Goal: Task Accomplishment & Management: Complete application form

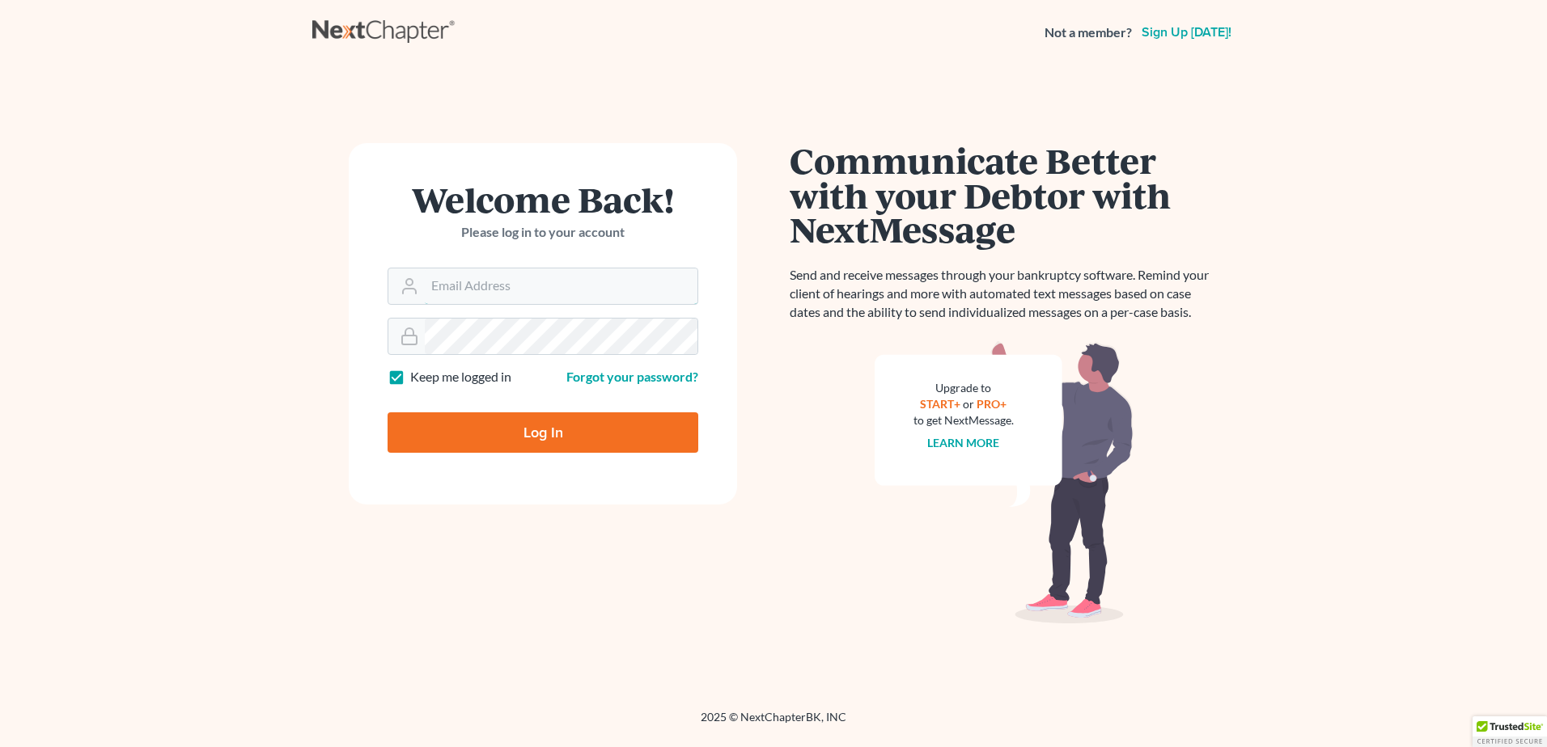
type input "[EMAIL_ADDRESS][DOMAIN_NAME]"
click at [506, 433] on input "Log In" at bounding box center [542, 433] width 311 height 40
type input "Thinking..."
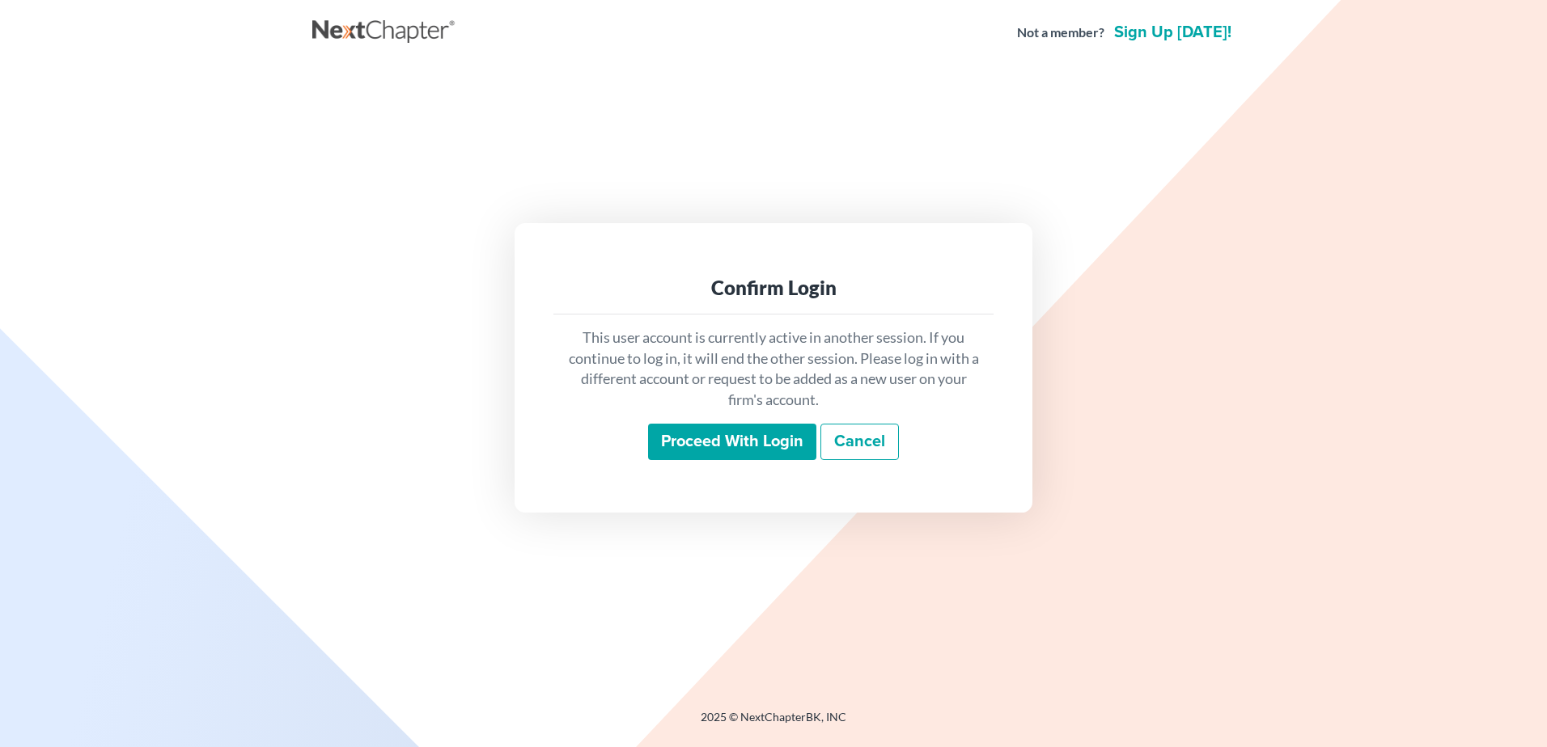
click at [744, 442] on input "Proceed with login" at bounding box center [732, 442] width 168 height 37
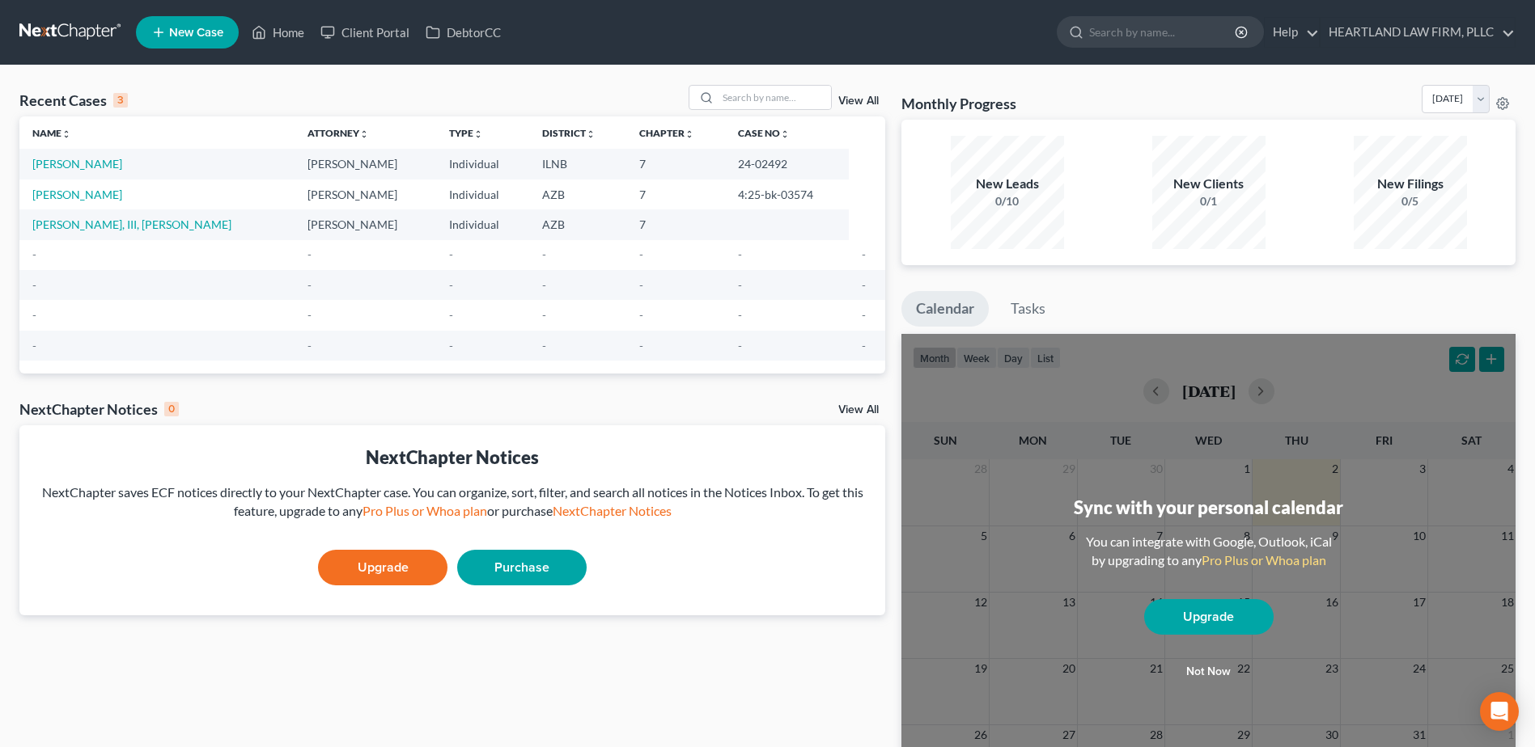
click at [193, 28] on span "New Case" at bounding box center [196, 33] width 54 height 12
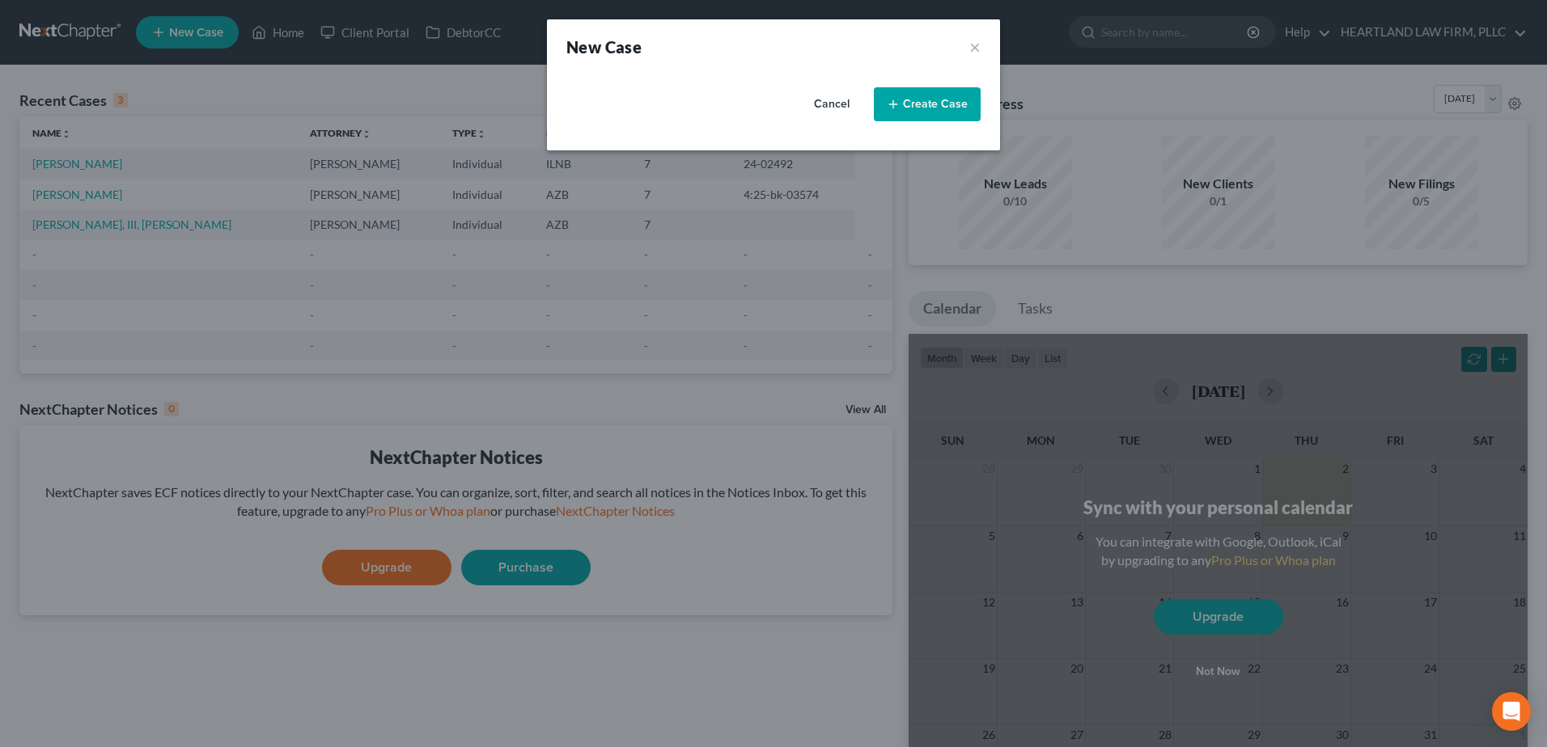
select select "4"
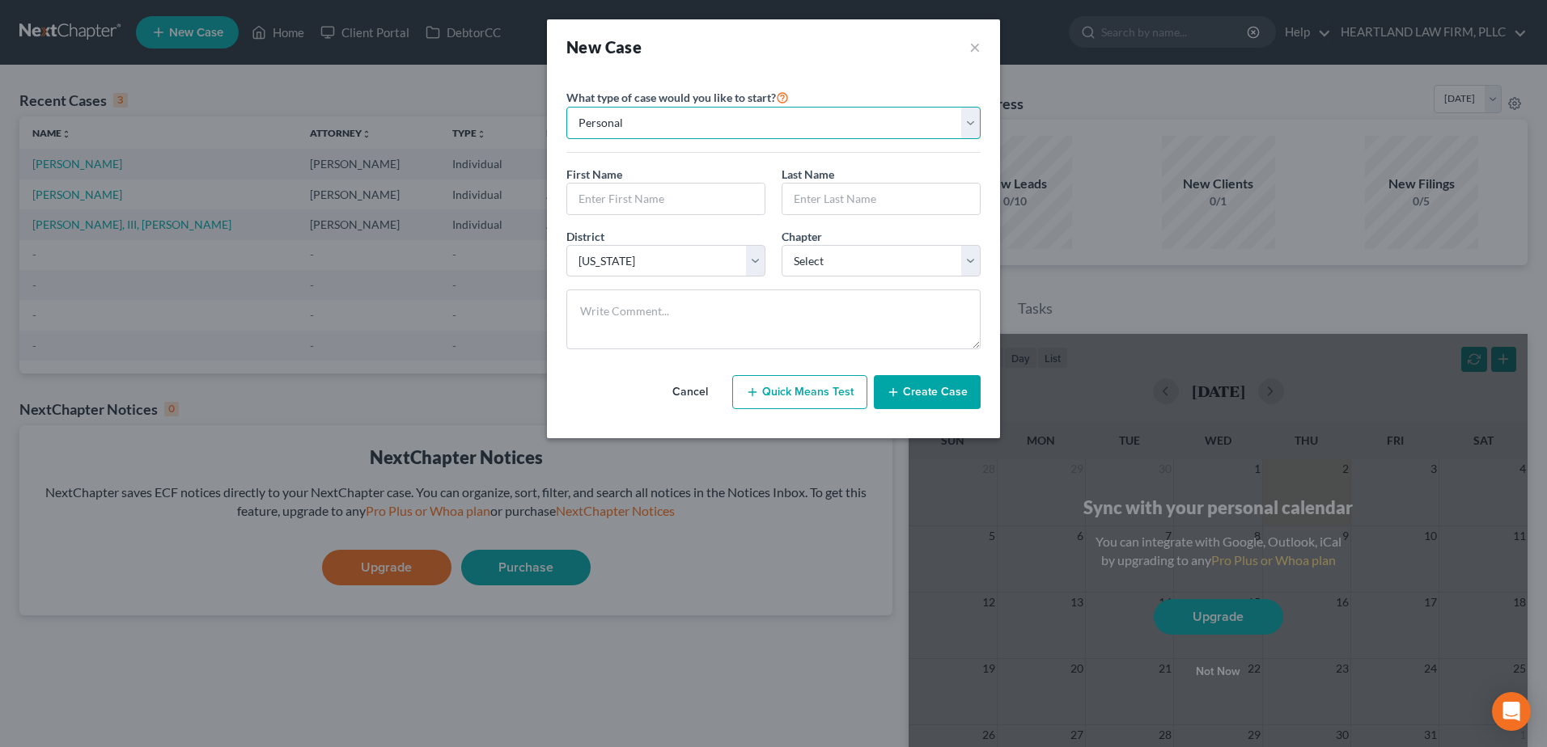
click at [971, 124] on select "Personal Business" at bounding box center [773, 123] width 414 height 32
click at [711, 186] on input "text" at bounding box center [665, 199] width 197 height 31
type input "LARRY"
type input "SHELTON"
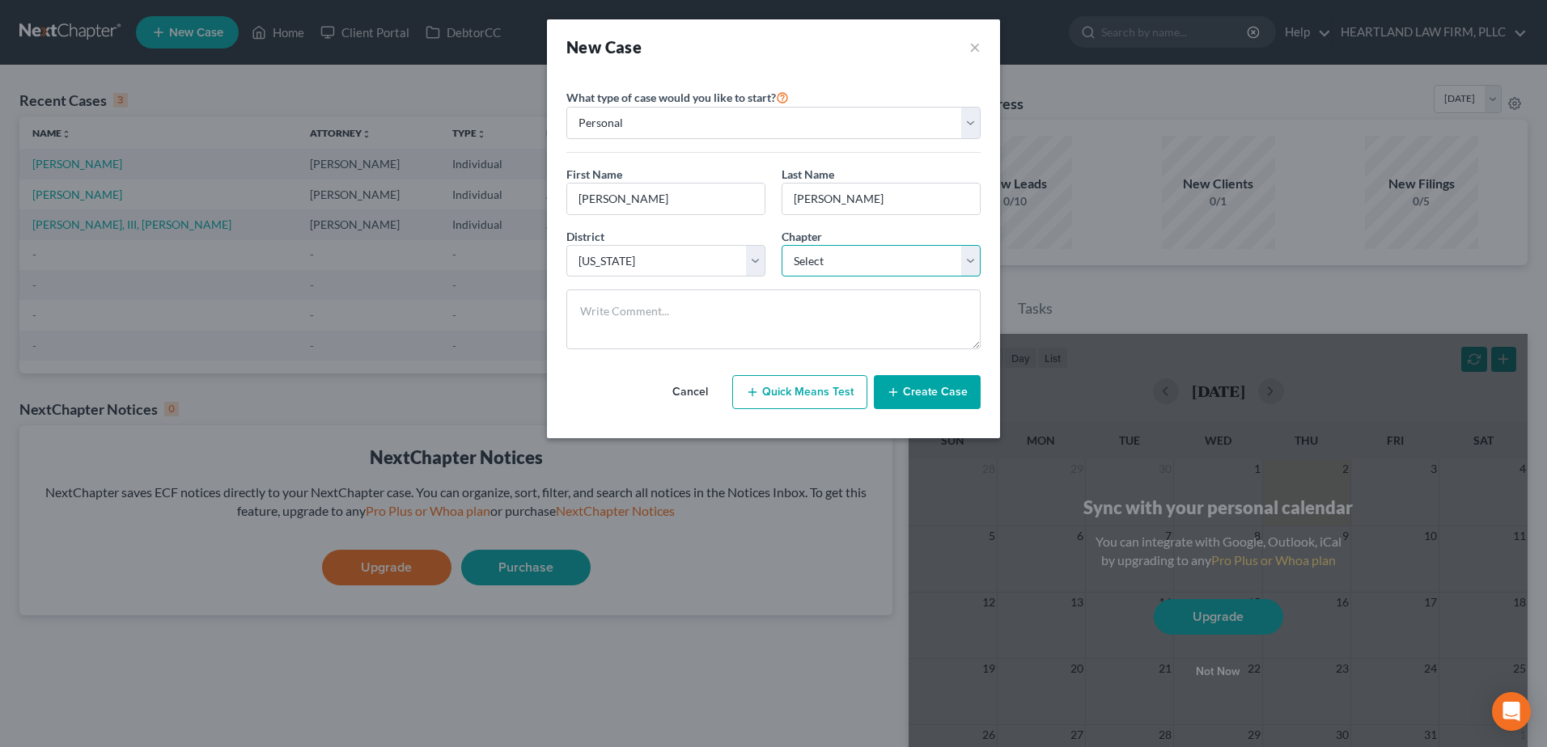
click at [971, 259] on select "Select 7 11 12 13" at bounding box center [880, 261] width 199 height 32
select select "0"
click at [781, 245] on select "Select 7 11 12 13" at bounding box center [880, 261] width 199 height 32
click at [942, 389] on button "Create Case" at bounding box center [927, 392] width 107 height 34
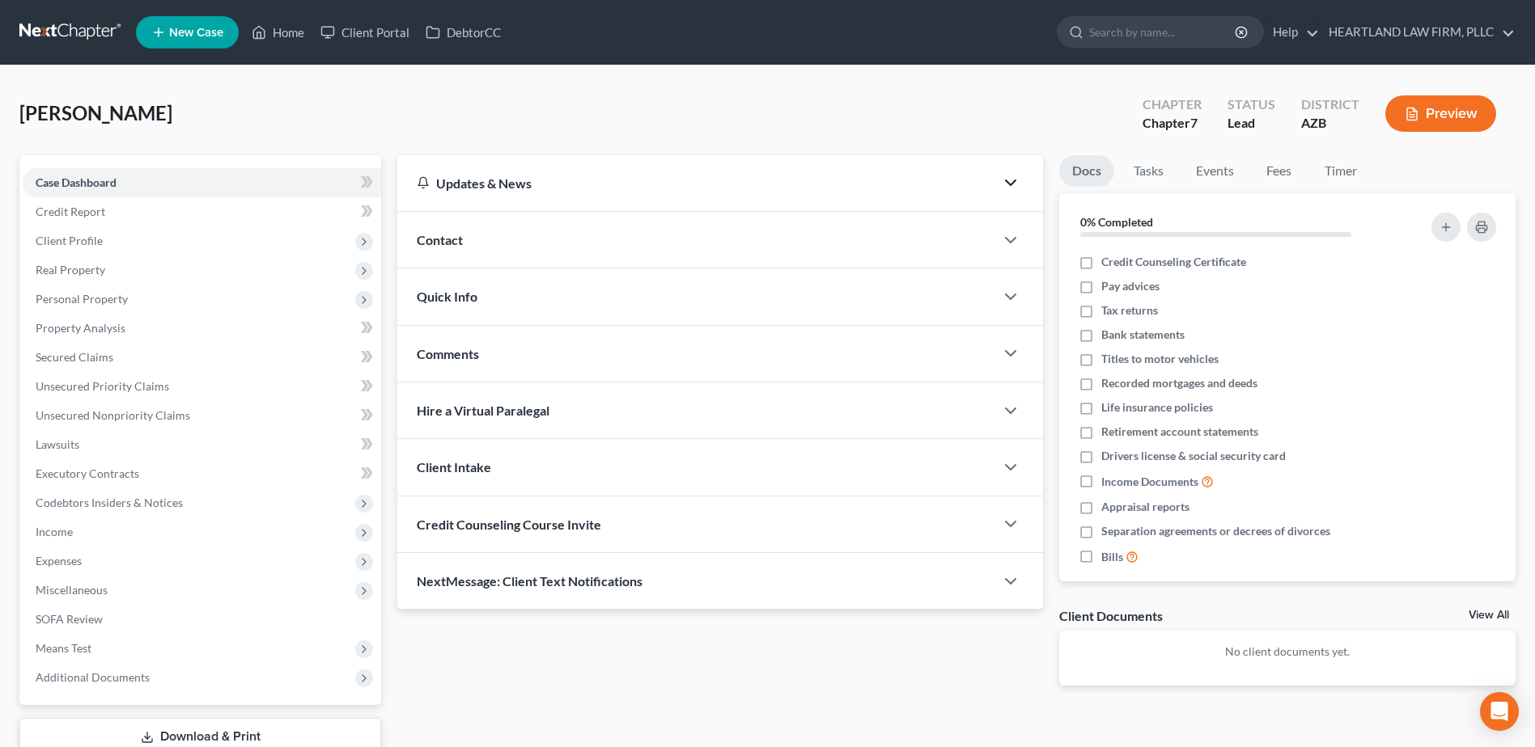
click at [1012, 190] on icon "button" at bounding box center [1010, 182] width 19 height 19
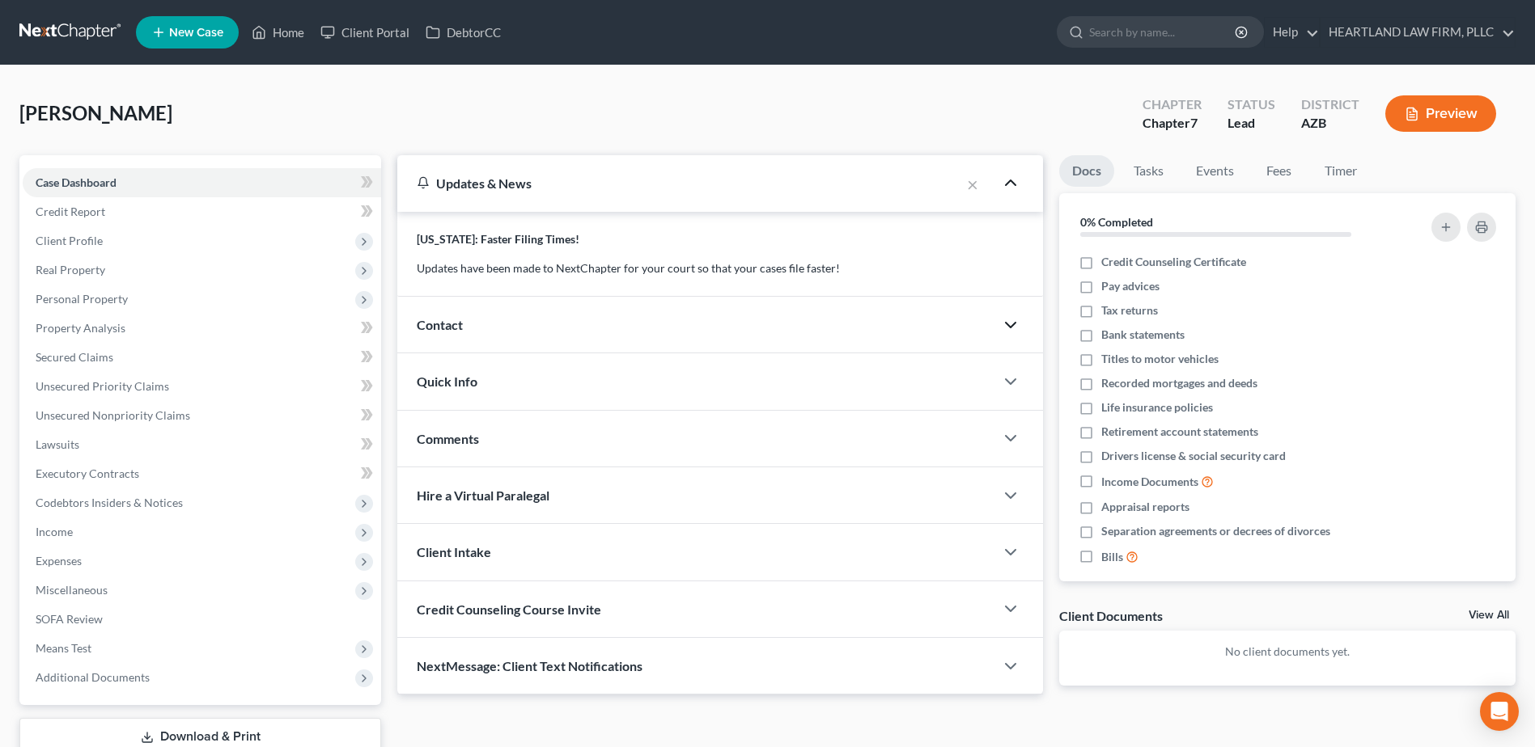
click at [1008, 331] on icon "button" at bounding box center [1010, 324] width 19 height 19
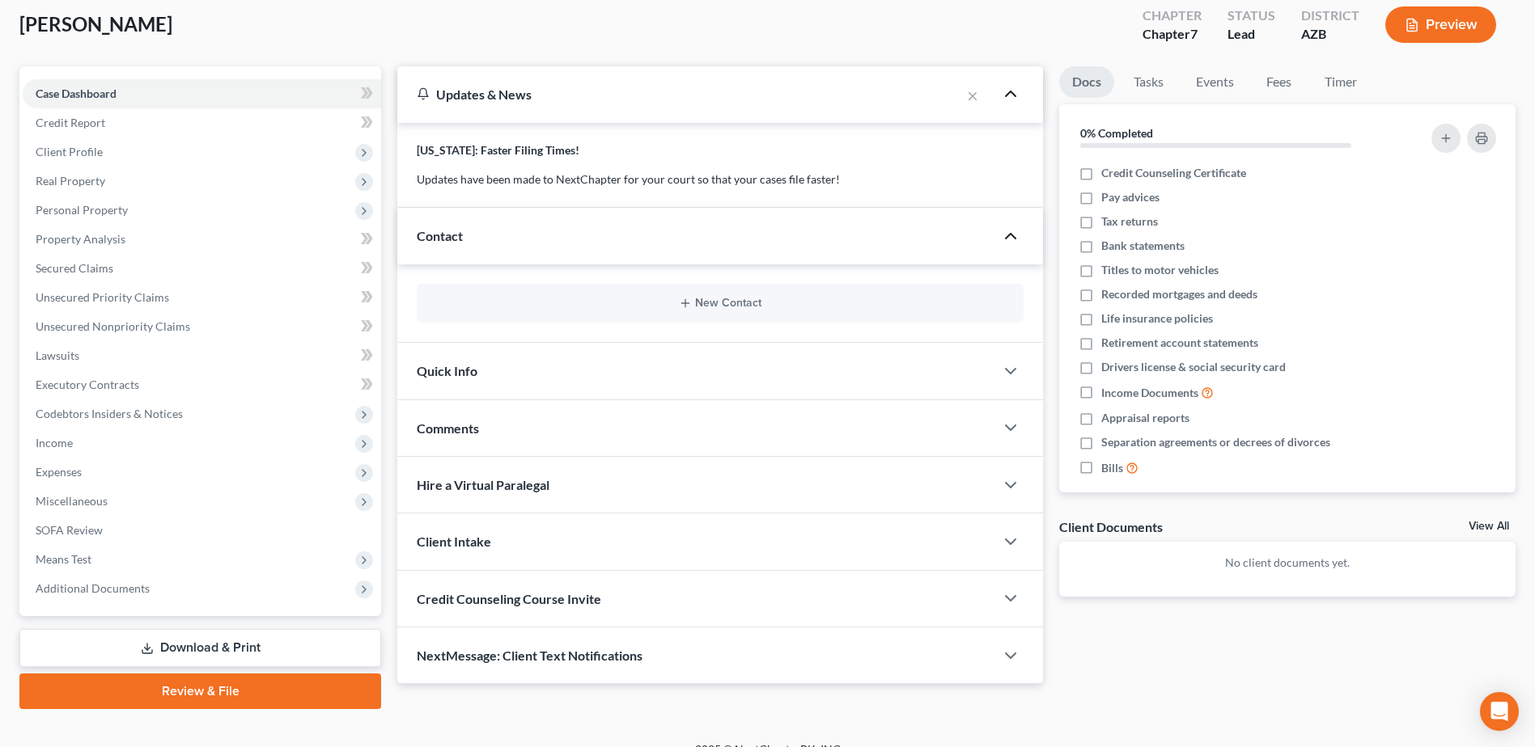
scroll to position [112, 0]
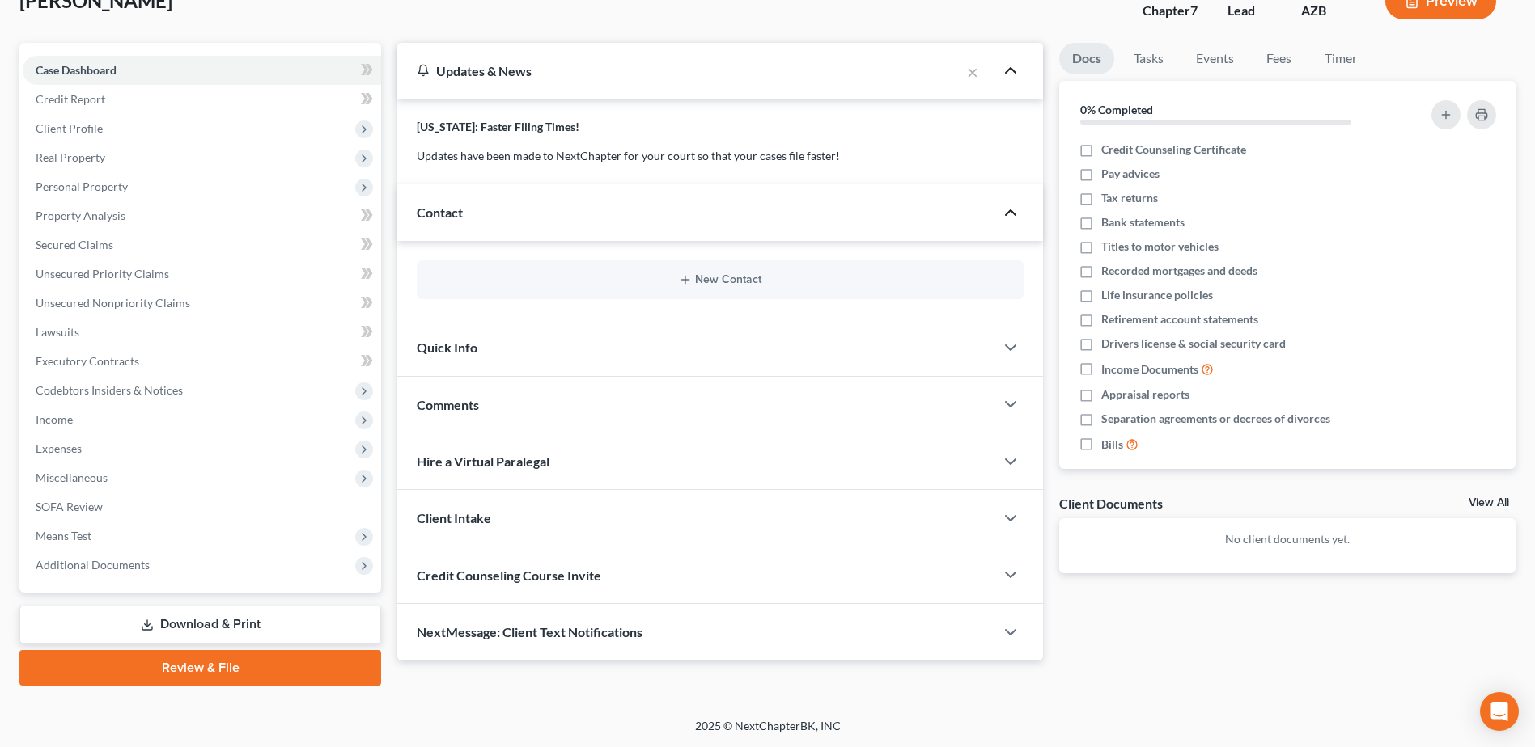
click at [980, 351] on div "Quick Info" at bounding box center [695, 348] width 597 height 56
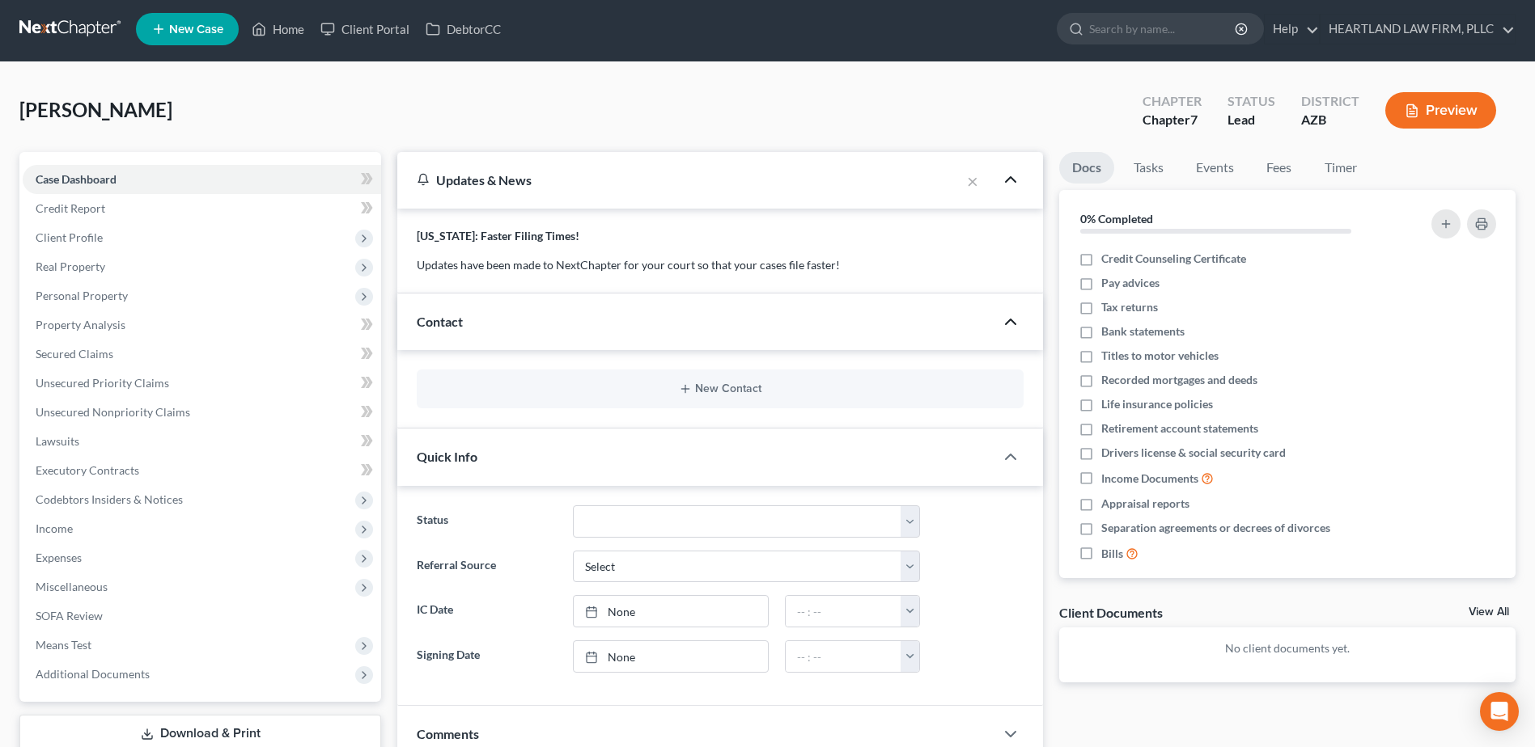
scroll to position [0, 0]
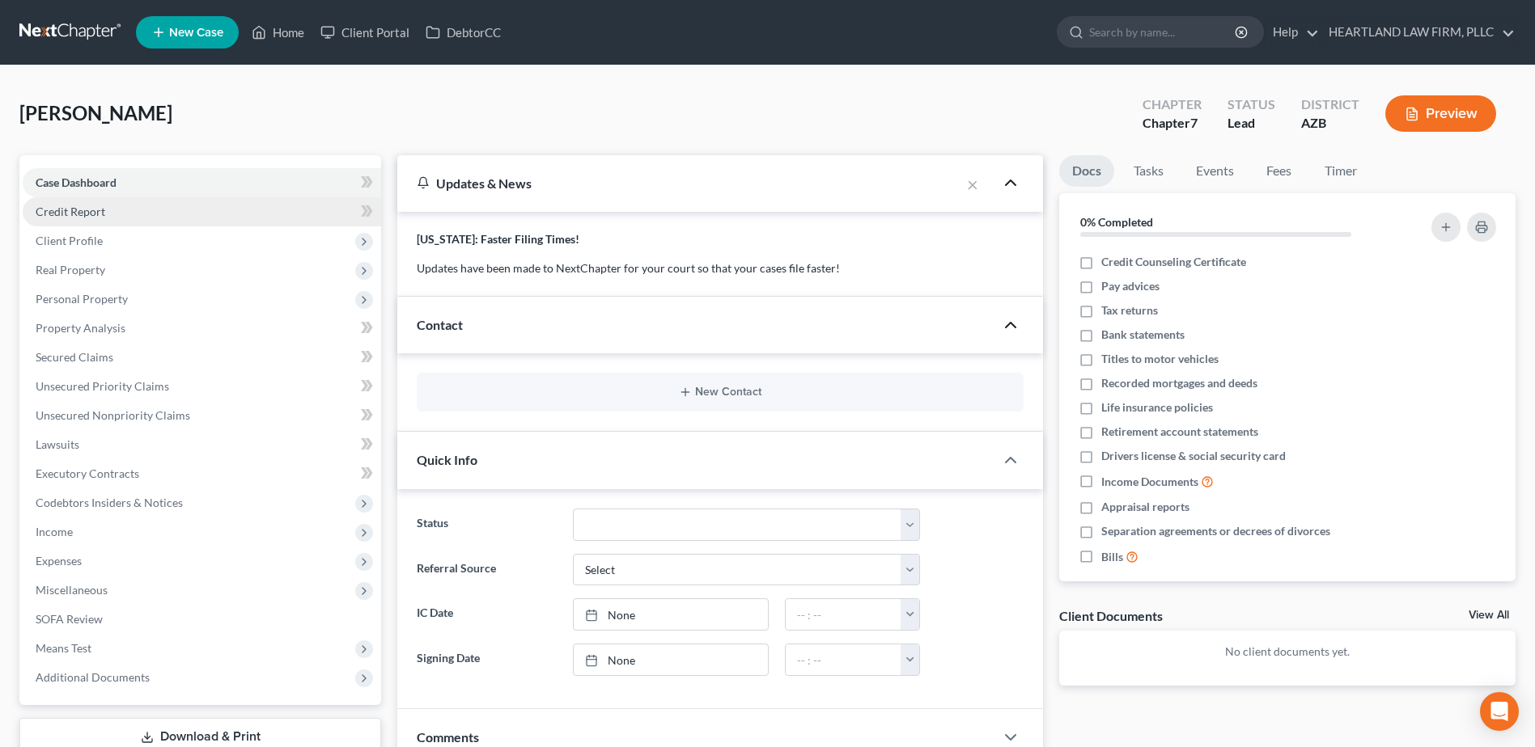
click at [76, 205] on span "Credit Report" at bounding box center [71, 212] width 70 height 14
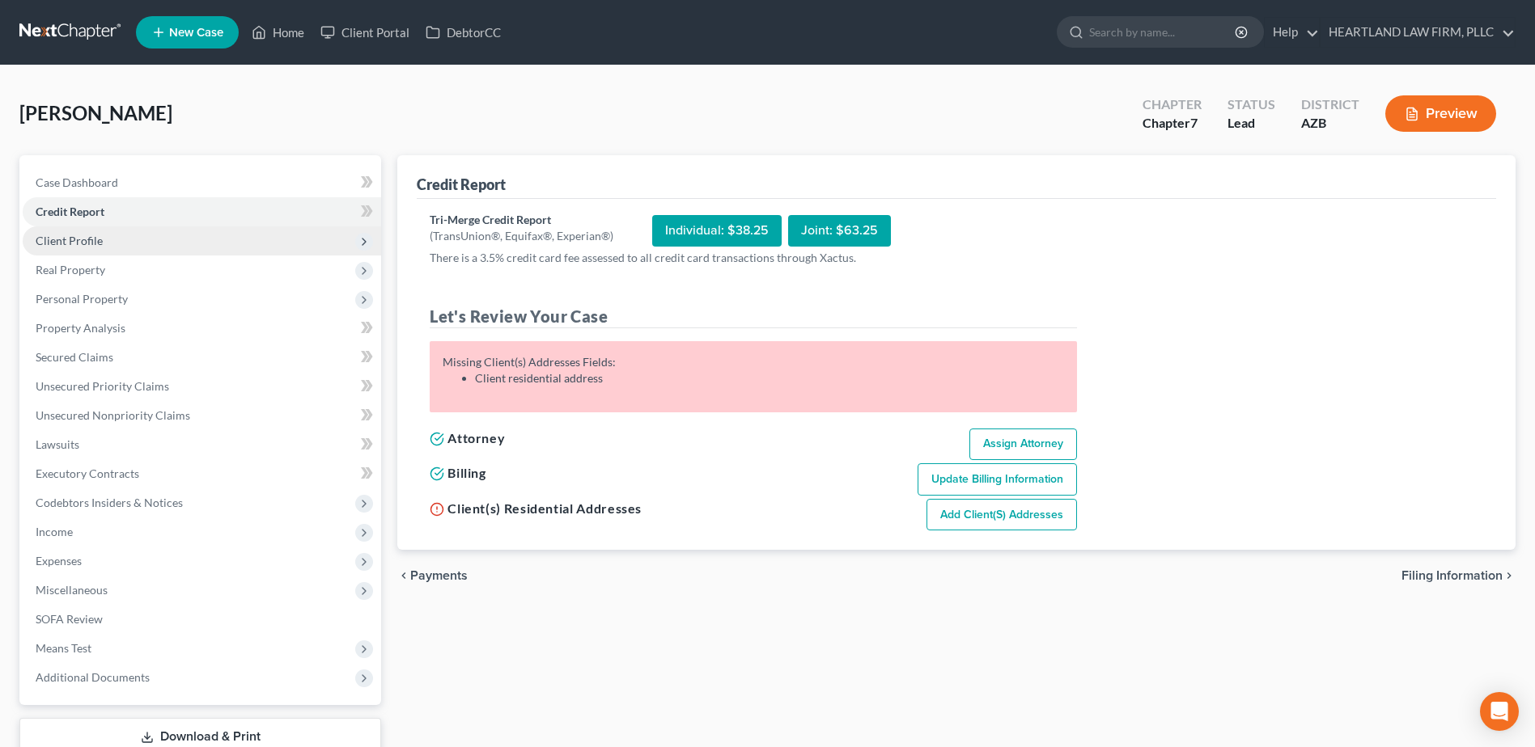
click at [86, 237] on span "Client Profile" at bounding box center [69, 241] width 67 height 14
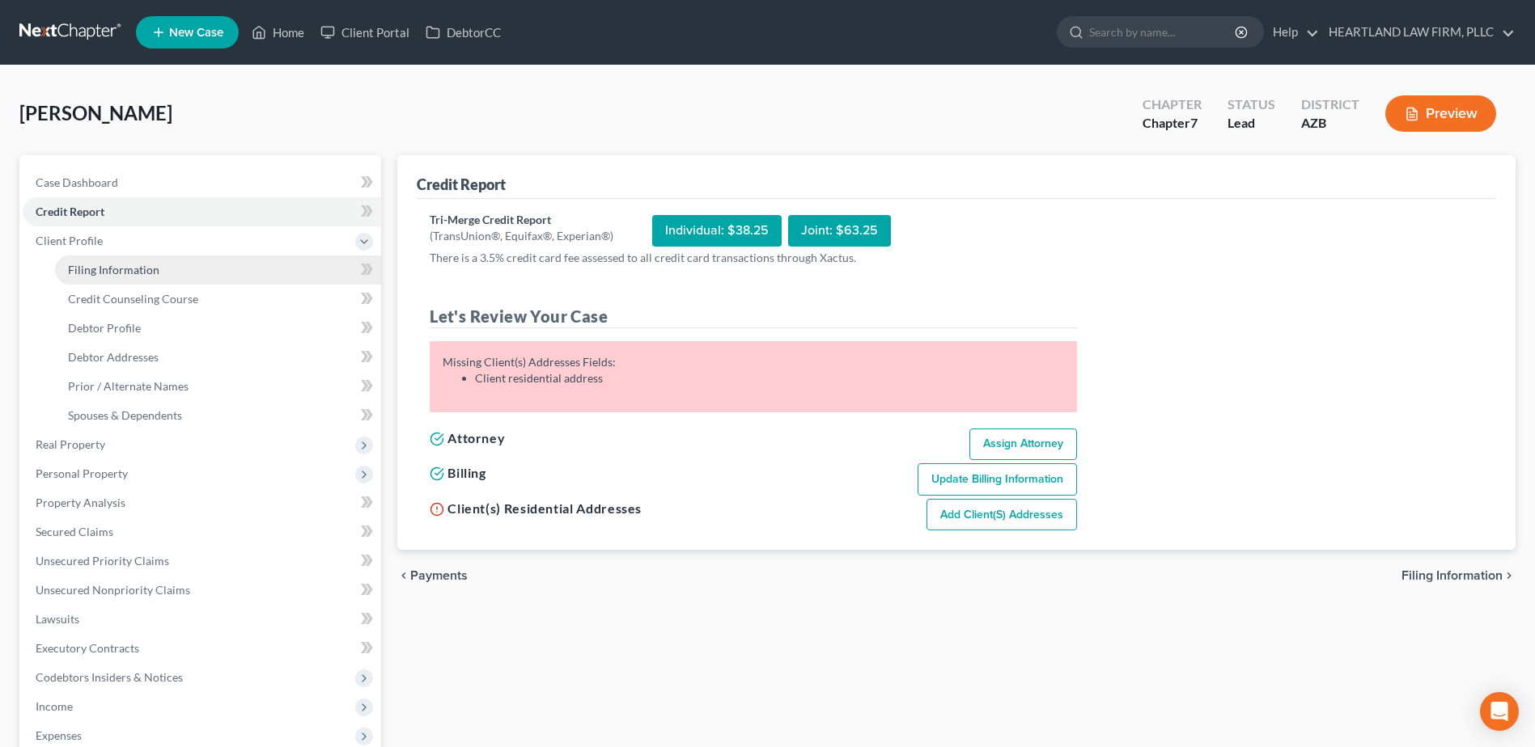
click at [96, 260] on link "Filing Information" at bounding box center [218, 270] width 326 height 29
select select "1"
select select "0"
select select "4"
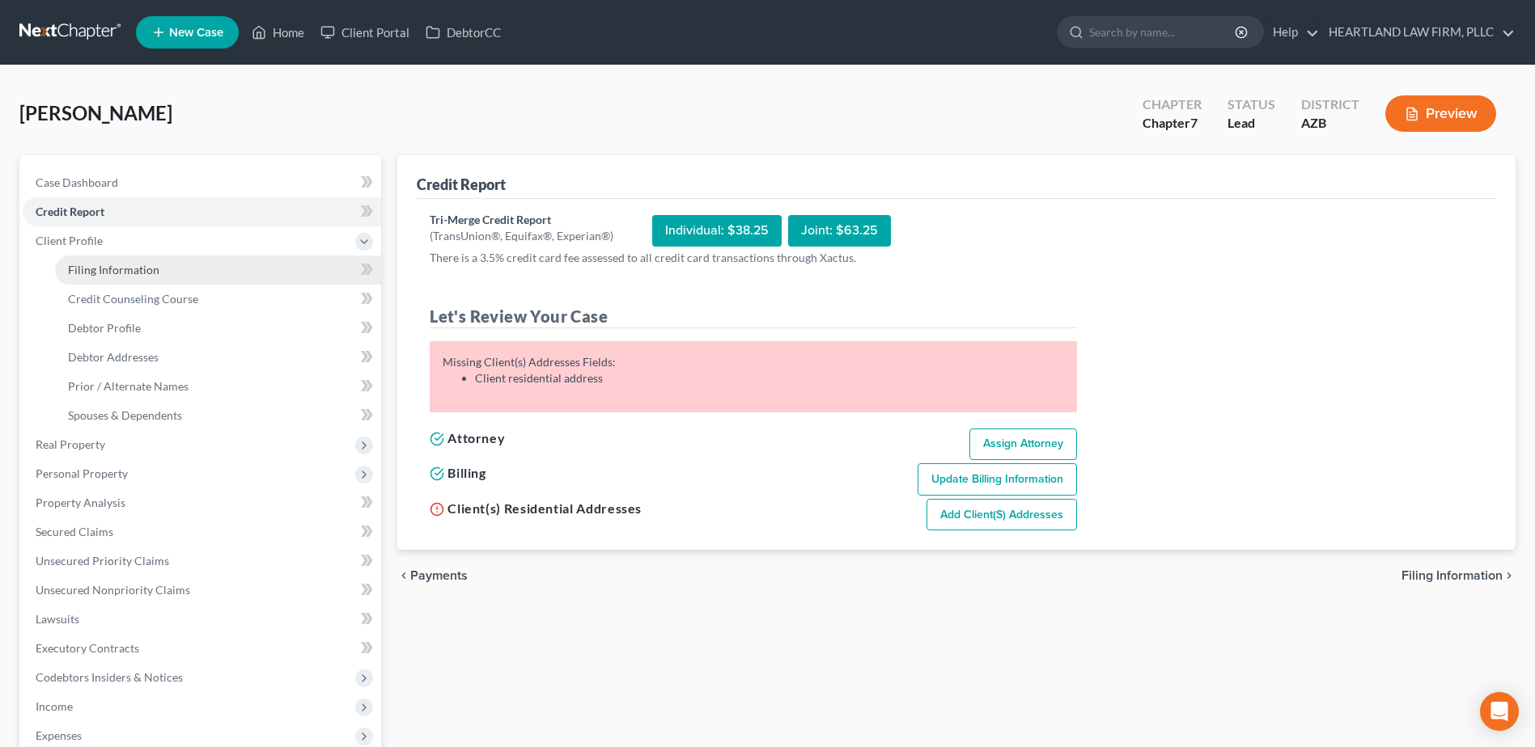
select select "3"
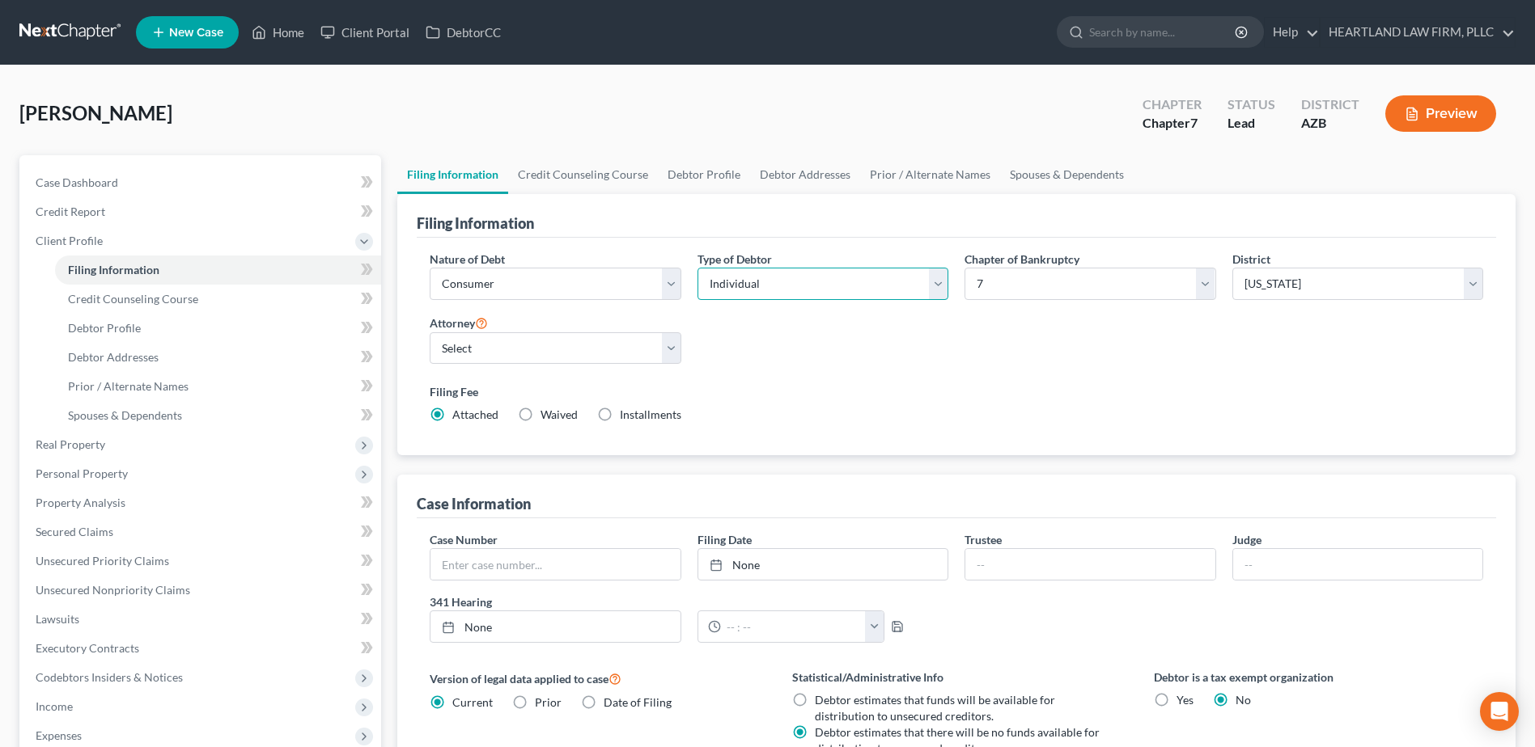
click at [937, 295] on select "Select Individual Joint" at bounding box center [822, 284] width 251 height 32
select select "1"
click at [697, 268] on select "Select Individual Joint" at bounding box center [822, 284] width 251 height 32
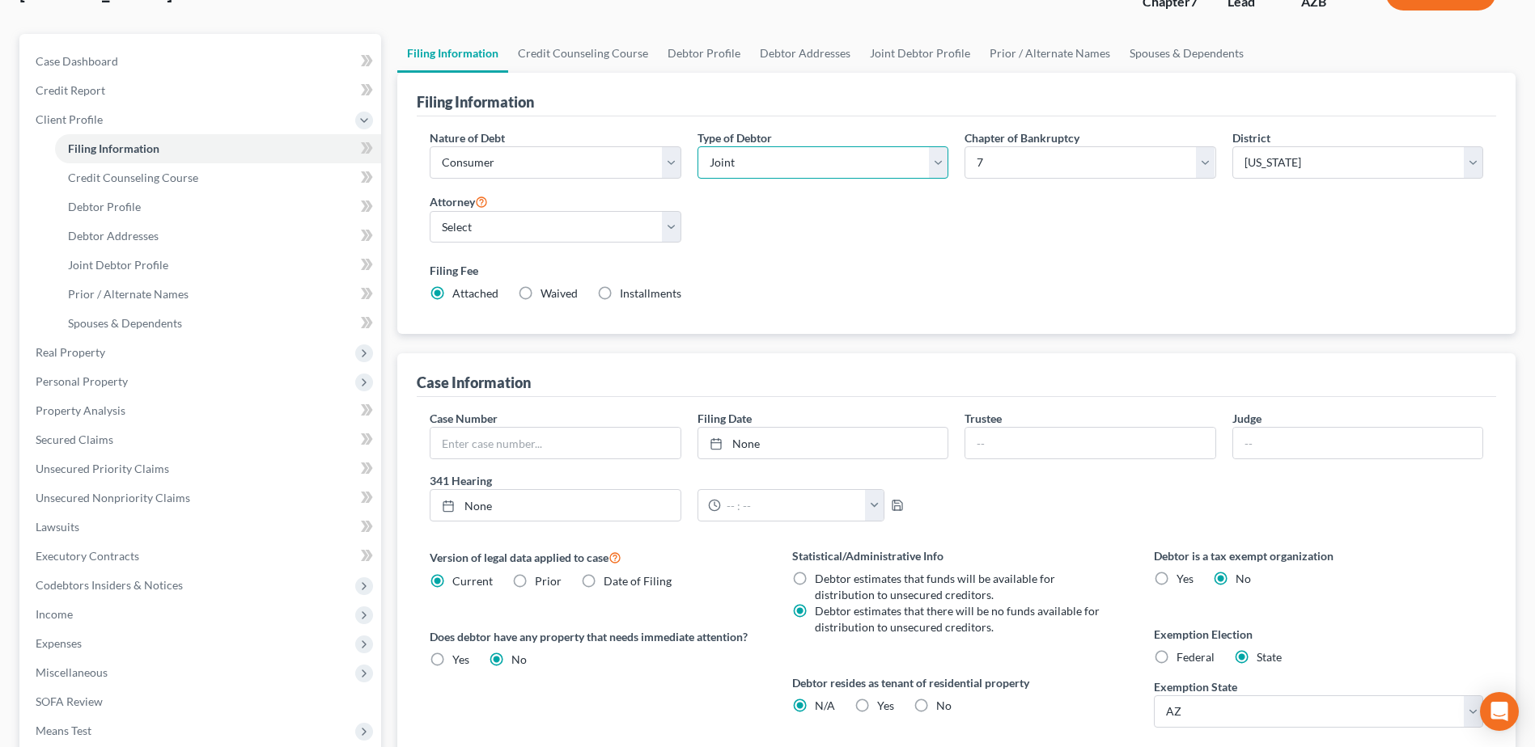
scroll to position [76, 0]
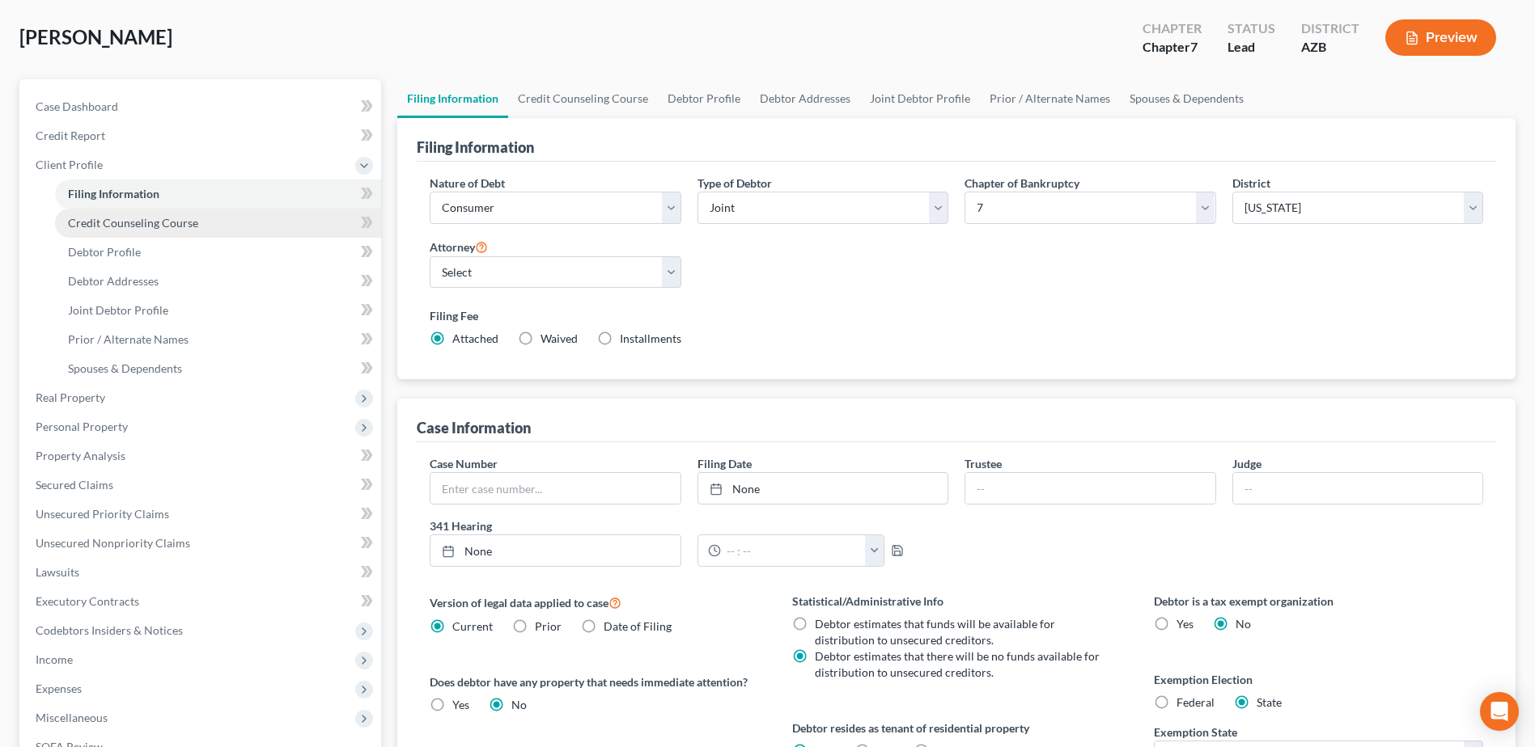
click at [116, 217] on span "Credit Counseling Course" at bounding box center [133, 223] width 130 height 14
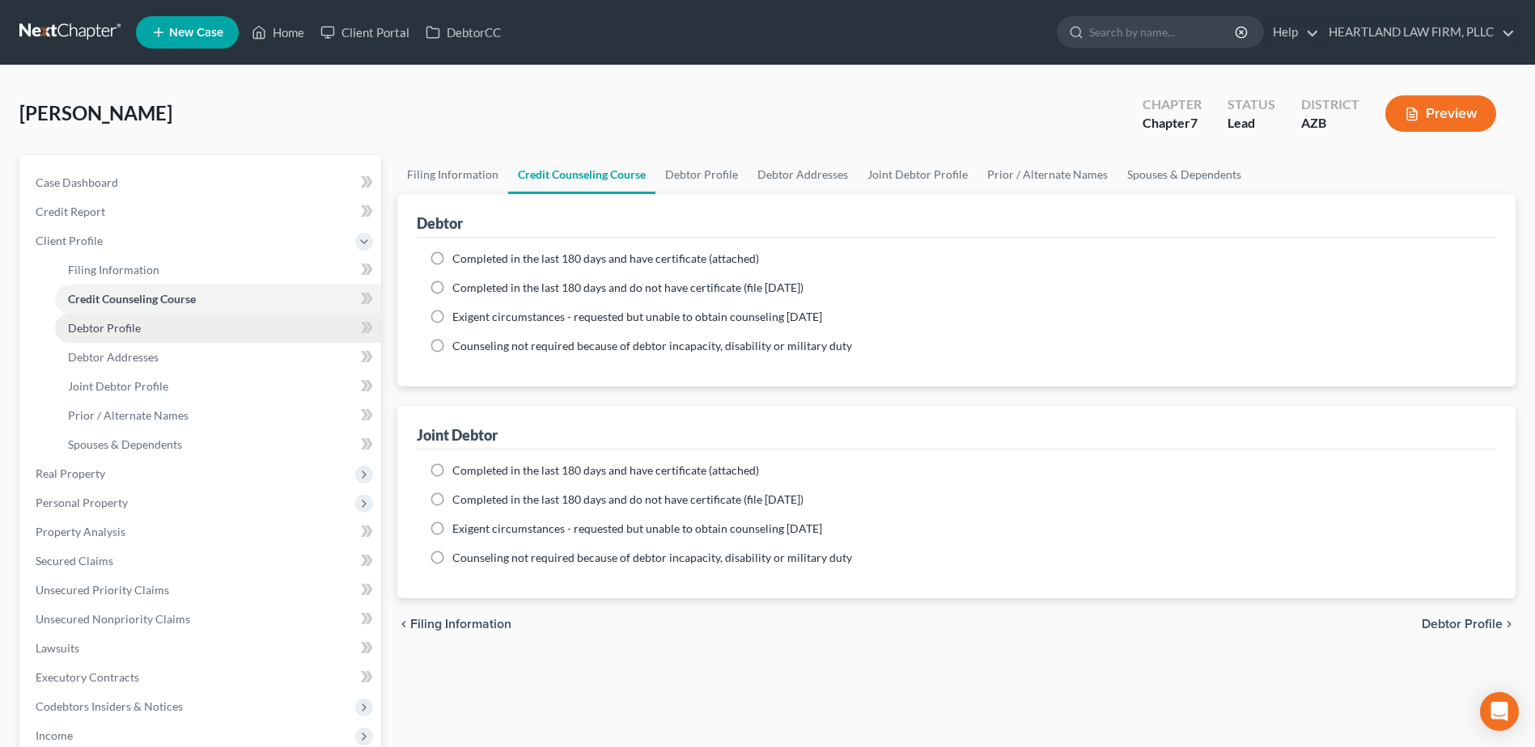
drag, startPoint x: 108, startPoint y: 328, endPoint x: 121, endPoint y: 320, distance: 15.3
click at [108, 326] on span "Debtor Profile" at bounding box center [104, 328] width 73 height 14
select select "1"
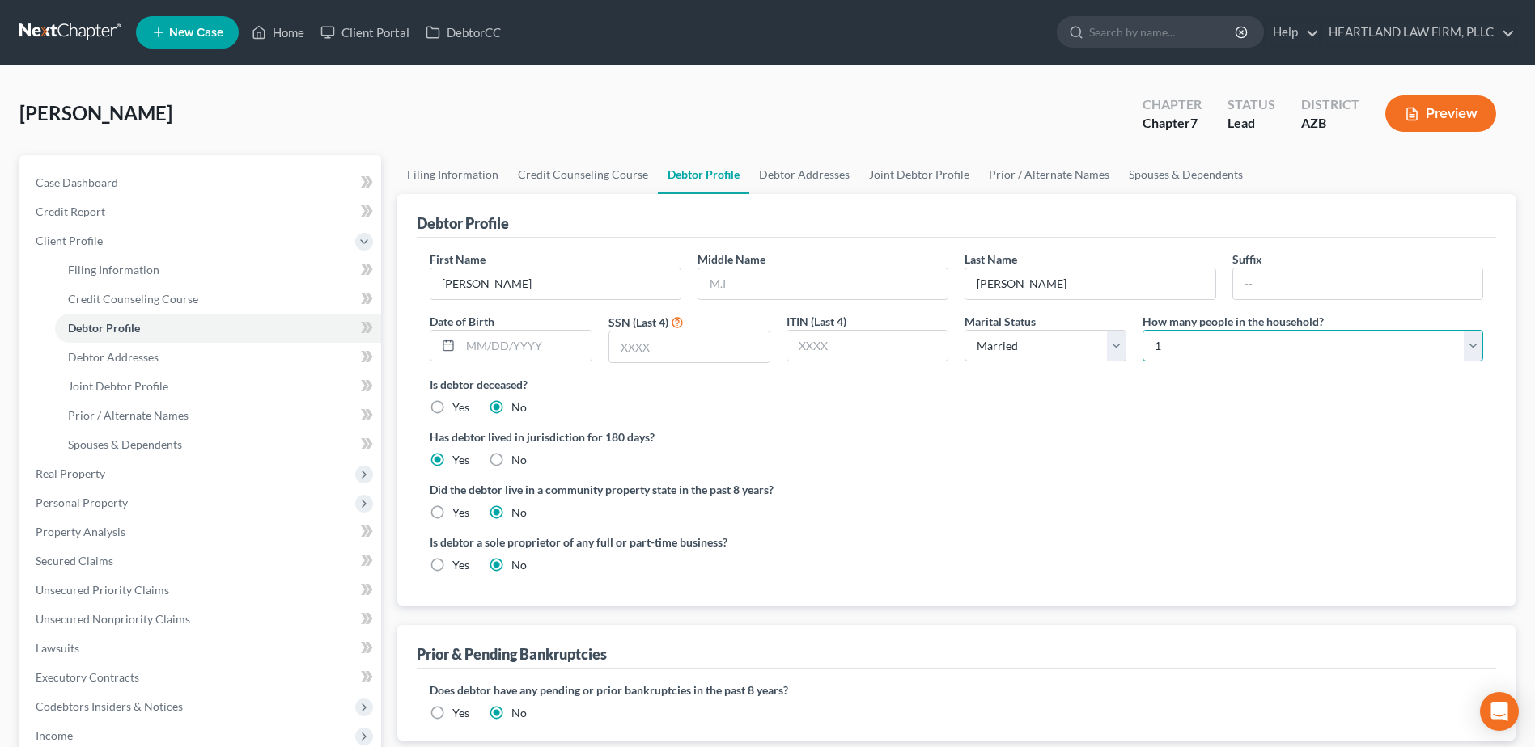
click at [1475, 354] on select "Select 1 2 3 4 5 6 7 8 9 10 11 12 13 14 15 16 17 18 19 20" at bounding box center [1312, 346] width 341 height 32
select select "1"
click at [1142, 330] on select "Select 1 2 3 4 5 6 7 8 9 10 11 12 13 14 15 16 17 18 19 20" at bounding box center [1312, 346] width 341 height 32
